Goal: Information Seeking & Learning: Learn about a topic

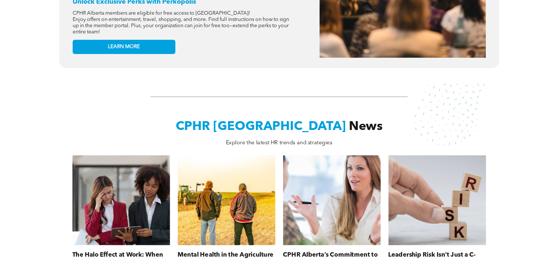
scroll to position [477, 0]
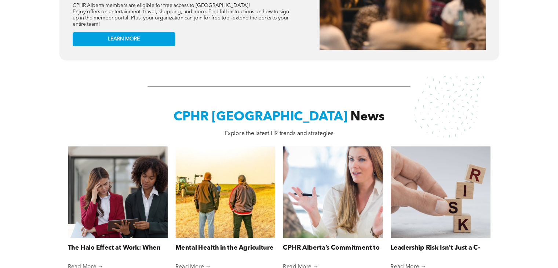
click at [5, 156] on div "CPHR Alberta News Explore the latest HR trends and strategies The Halo Effect a…" at bounding box center [279, 211] width 558 height 271
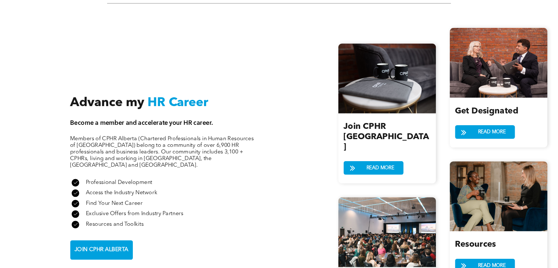
scroll to position [844, 0]
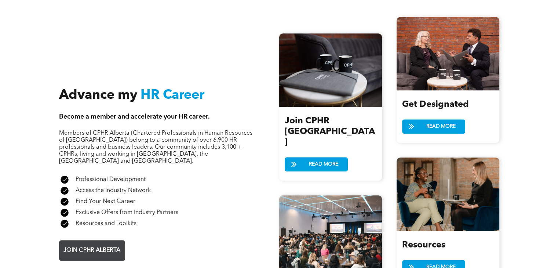
click at [82, 243] on span "JOIN CPHR ALBERTA" at bounding box center [92, 250] width 62 height 14
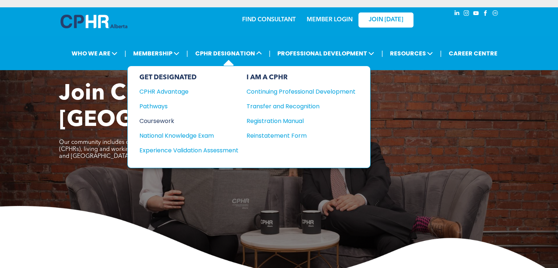
click at [162, 120] on div "Coursework" at bounding box center [183, 120] width 89 height 9
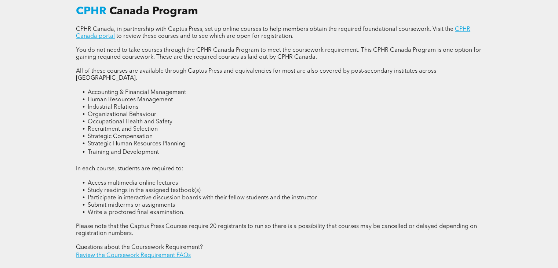
scroll to position [954, 0]
